Goal: Task Accomplishment & Management: Use online tool/utility

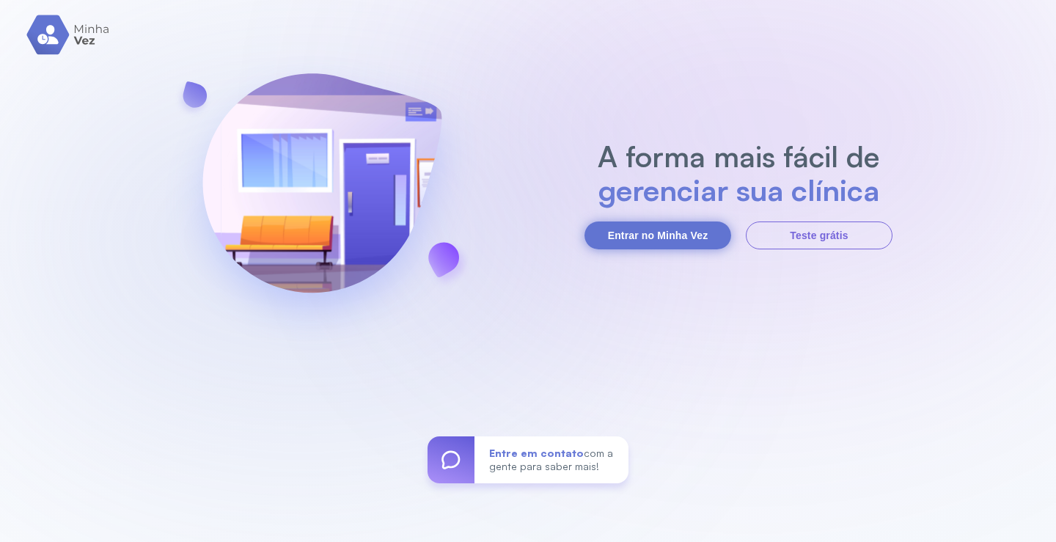
click at [645, 238] on button "Entrar no Minha Vez" at bounding box center [658, 236] width 147 height 28
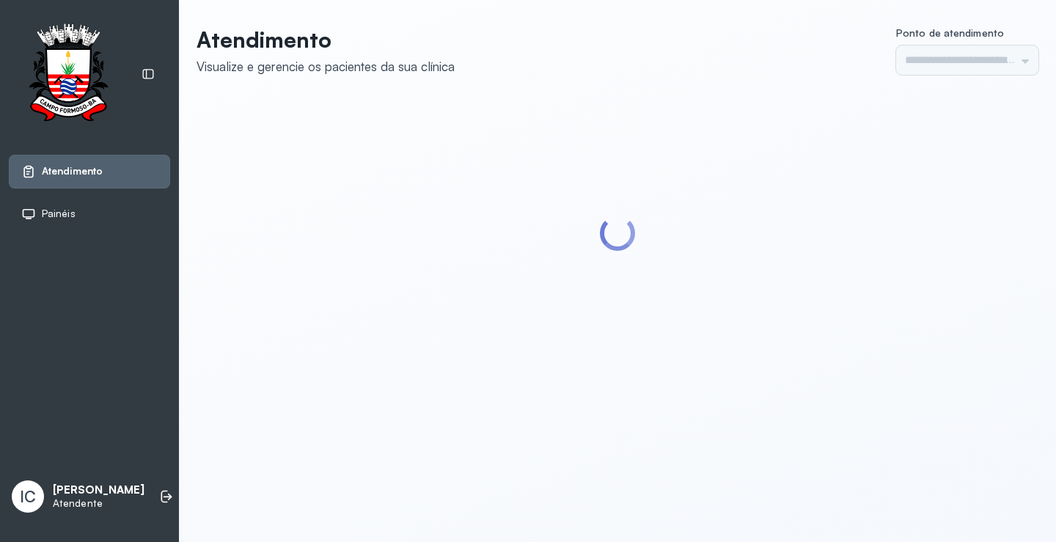
type input "*********"
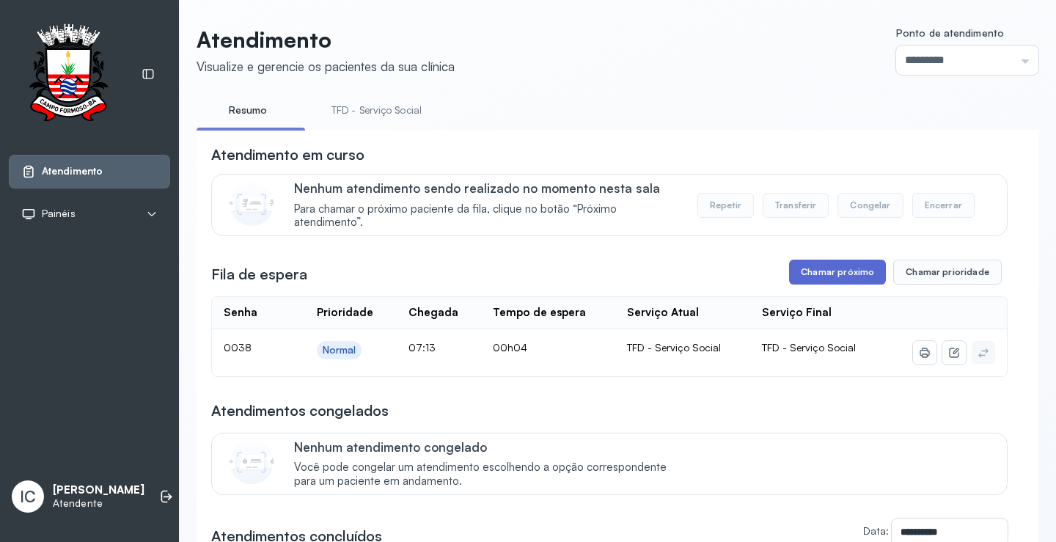
click at [839, 275] on button "Chamar próximo" at bounding box center [837, 272] width 97 height 25
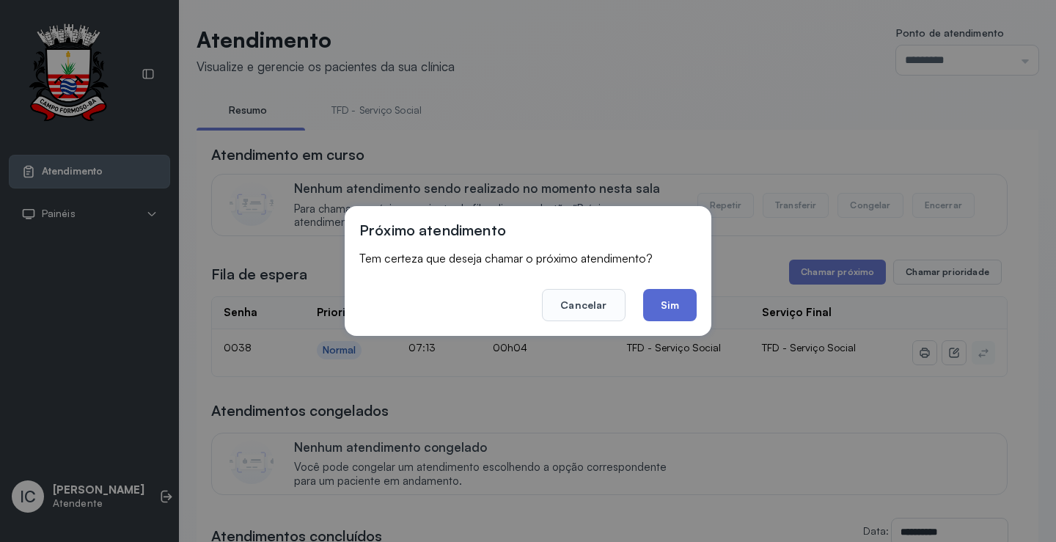
click at [671, 306] on button "Sim" at bounding box center [670, 305] width 54 height 32
